Goal: Task Accomplishment & Management: Use online tool/utility

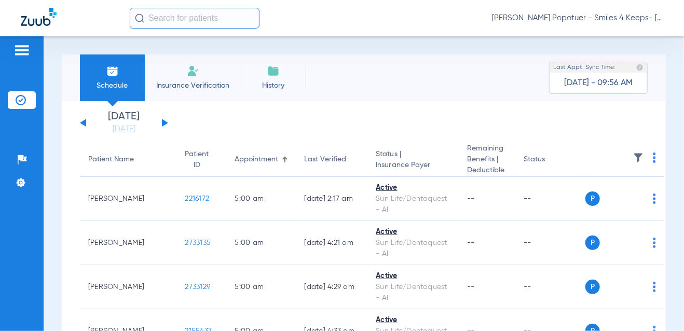
click at [161, 20] on input "text" at bounding box center [195, 18] width 130 height 21
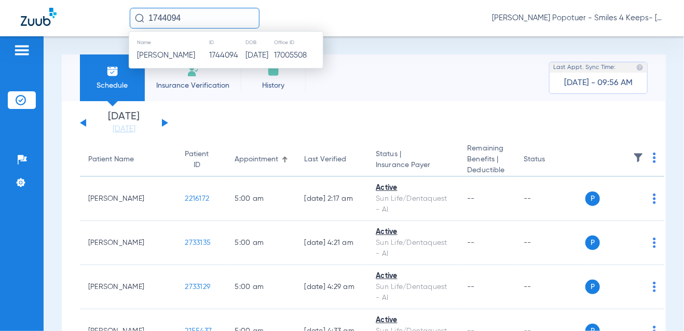
click at [170, 56] on span "[PERSON_NAME]" at bounding box center [166, 55] width 58 height 8
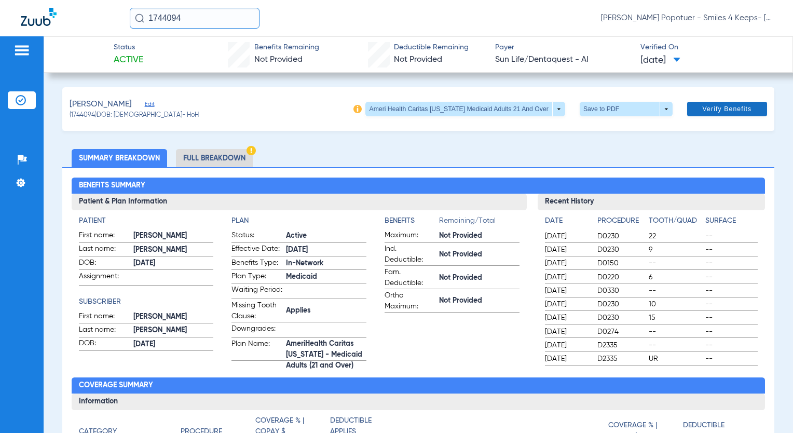
click at [683, 107] on span "Verify Benefits" at bounding box center [726, 109] width 49 height 8
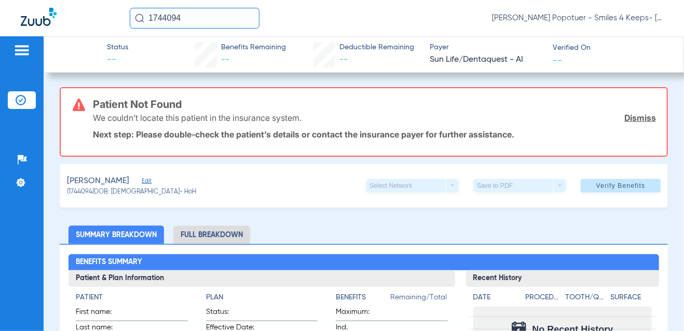
click at [631, 121] on link "Dismiss" at bounding box center [640, 118] width 32 height 10
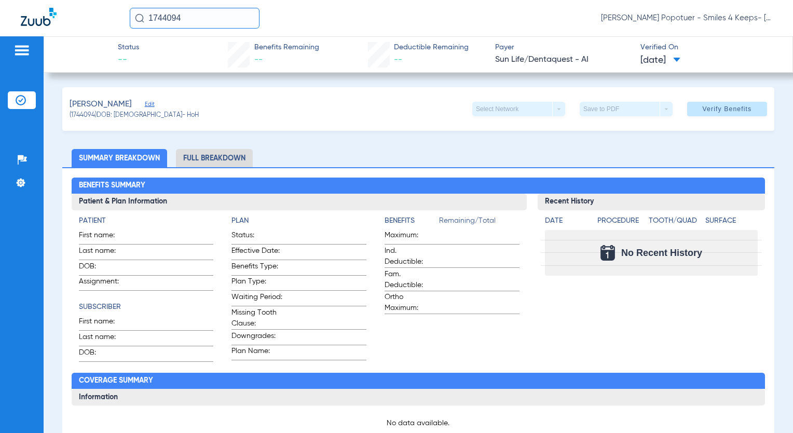
click at [680, 59] on span at bounding box center [676, 61] width 7 height 6
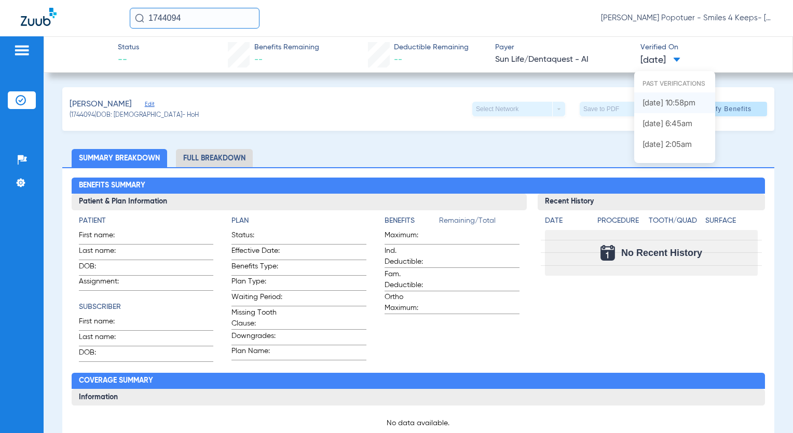
click at [670, 101] on label "[DATE] 10:58PM" at bounding box center [674, 102] width 81 height 21
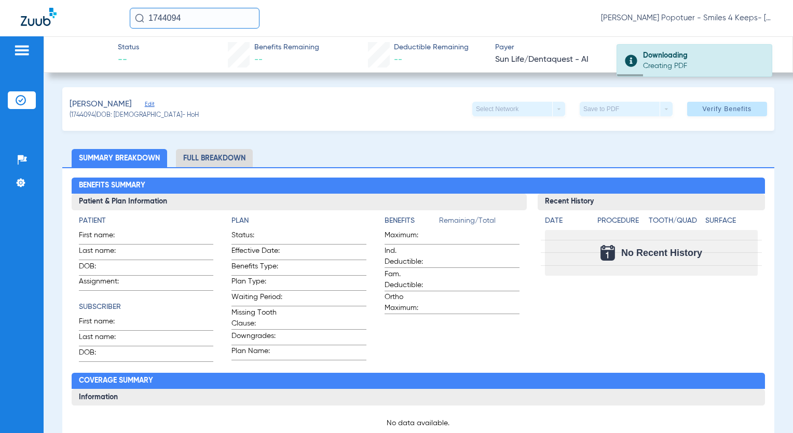
click at [222, 158] on li "Full Breakdown" at bounding box center [214, 158] width 77 height 18
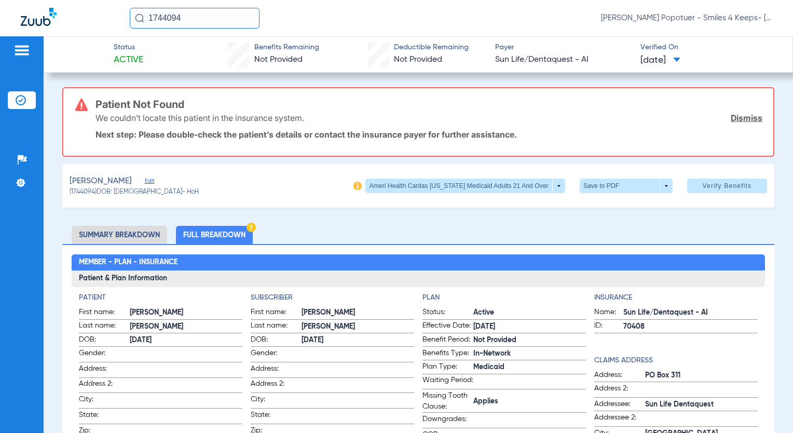
click at [683, 91] on div "Patient Not Found We couldn’t locate this patient in the insurance system. Dism…" at bounding box center [428, 121] width 667 height 67
click at [683, 117] on link "Dismiss" at bounding box center [746, 118] width 32 height 10
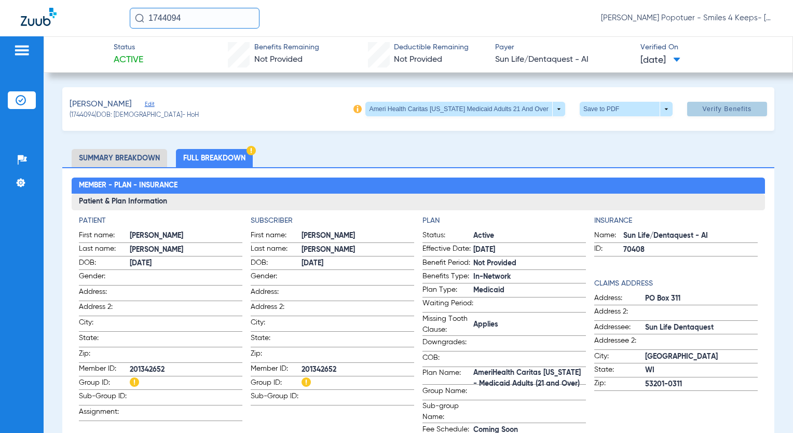
click at [683, 106] on span "Verify Benefits" at bounding box center [726, 109] width 49 height 8
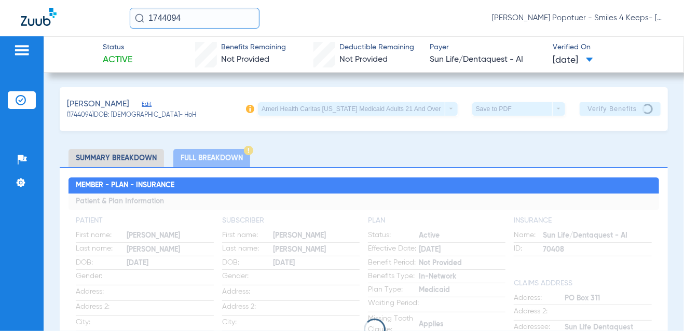
drag, startPoint x: 117, startPoint y: 19, endPoint x: 81, endPoint y: 19, distance: 36.3
click at [81, 19] on div "1744094 [PERSON_NAME] Popotuer - Smiles 4 Keeps- [GEOGRAPHIC_DATA] | Abra Dental" at bounding box center [342, 18] width 684 height 36
type input "2483079"
click at [136, 20] on img at bounding box center [139, 17] width 9 height 9
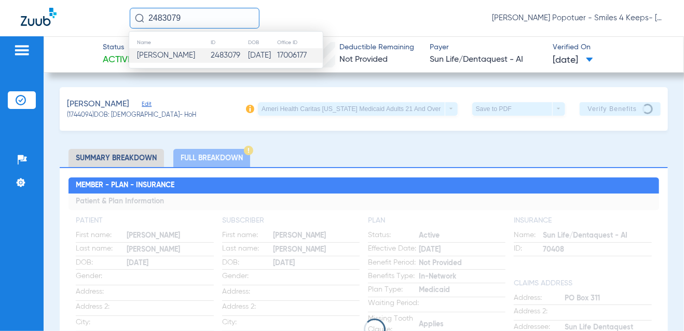
click at [162, 52] on span "[PERSON_NAME]" at bounding box center [166, 55] width 58 height 8
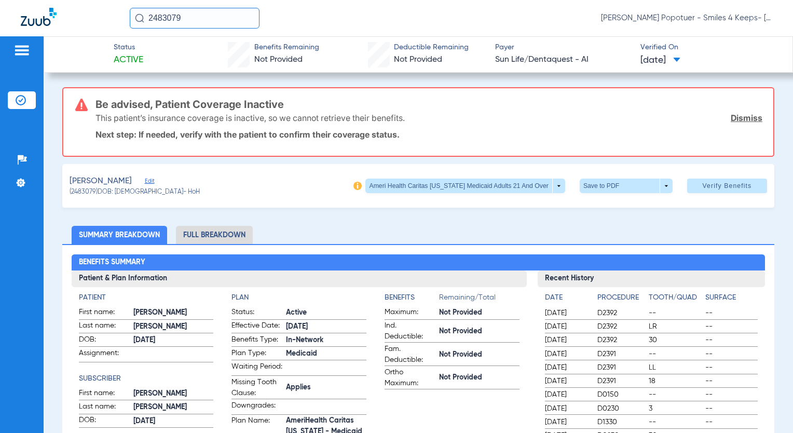
click at [683, 115] on link "Dismiss" at bounding box center [746, 118] width 32 height 10
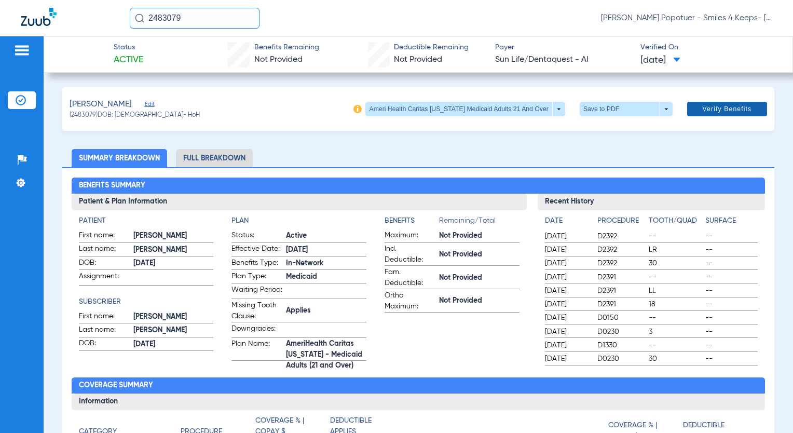
click at [683, 109] on span "Verify Benefits" at bounding box center [726, 109] width 49 height 8
